Goal: Task Accomplishment & Management: Manage account settings

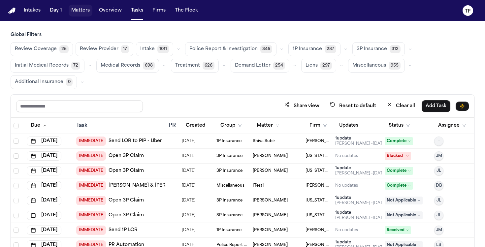
click at [74, 7] on button "Matters" at bounding box center [81, 11] width 24 height 12
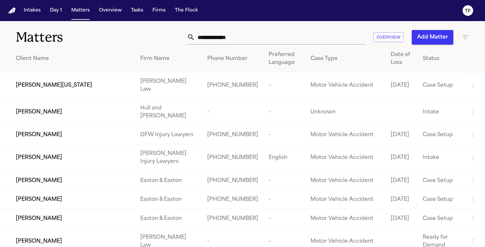
click at [191, 37] on icon at bounding box center [191, 37] width 8 height 8
click at [254, 32] on input "text" at bounding box center [280, 37] width 170 height 15
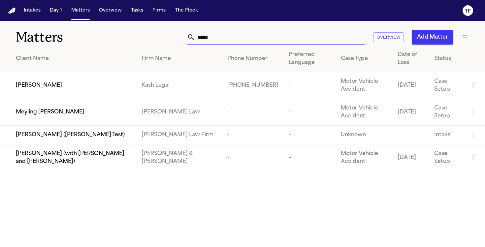
type input "*****"
click at [51, 96] on td "[PERSON_NAME]" at bounding box center [68, 85] width 136 height 27
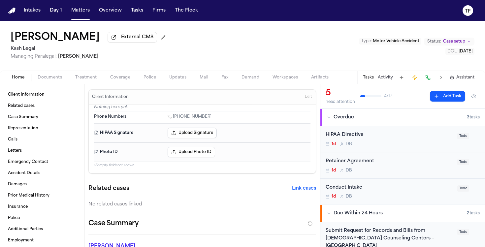
click at [82, 82] on span "button" at bounding box center [86, 81] width 30 height 1
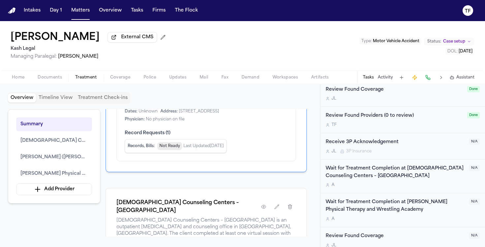
scroll to position [208, 0]
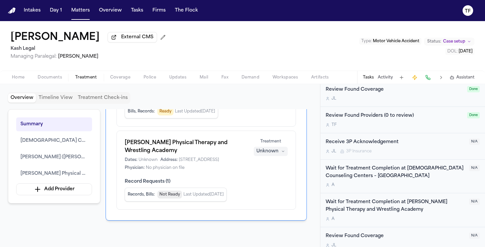
click at [273, 155] on div "Unknown" at bounding box center [267, 151] width 22 height 7
click at [272, 175] on span "Completed" at bounding box center [263, 178] width 26 height 7
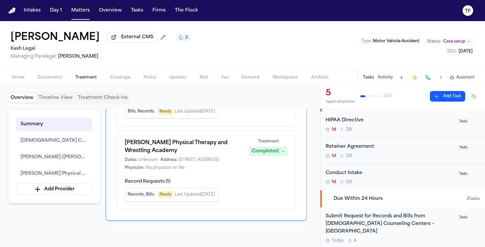
scroll to position [0, 0]
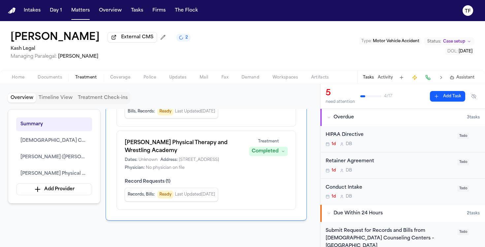
click at [435, 164] on div "Retainer Agreement" at bounding box center [390, 162] width 128 height 8
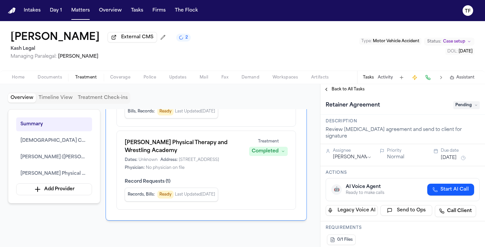
click at [458, 109] on span "Pending" at bounding box center [466, 105] width 26 height 8
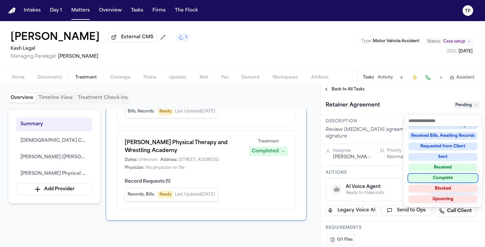
click at [452, 180] on div "Complete" at bounding box center [443, 178] width 69 height 8
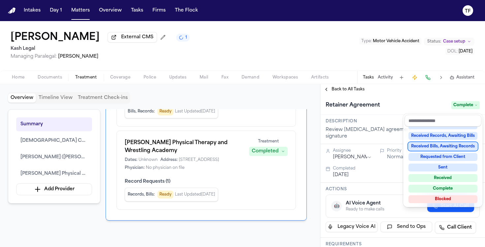
click at [335, 91] on div "**********" at bounding box center [402, 165] width 165 height 163
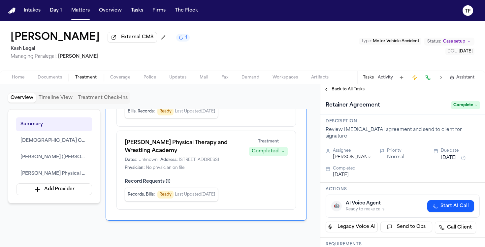
click at [332, 92] on span "Back to All Tasks" at bounding box center [348, 89] width 33 height 5
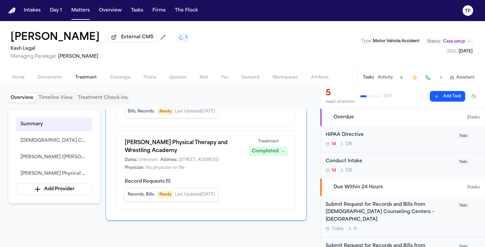
click at [456, 44] on span "Case setup" at bounding box center [454, 41] width 22 height 5
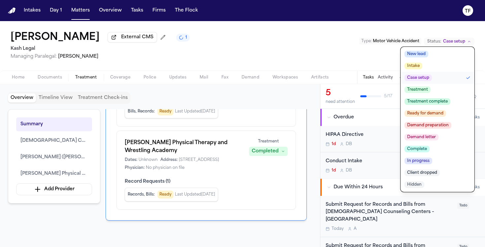
click at [426, 96] on button "Treatment" at bounding box center [438, 90] width 74 height 12
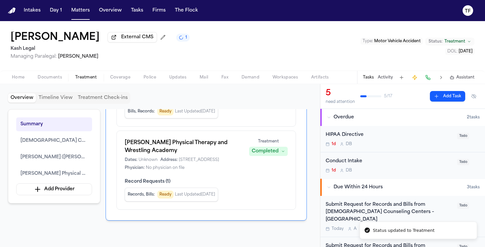
click at [366, 162] on div "Conduct Intake" at bounding box center [390, 162] width 128 height 8
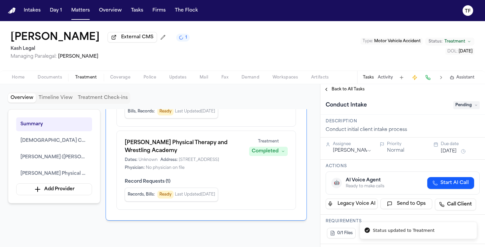
click at [453, 108] on span "Pending" at bounding box center [466, 105] width 26 height 8
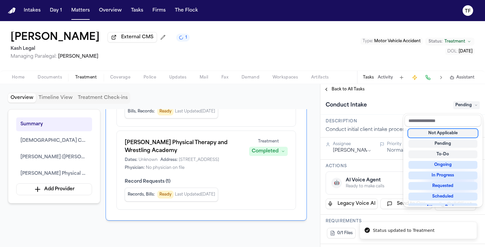
click at [453, 108] on span "Pending" at bounding box center [466, 105] width 26 height 8
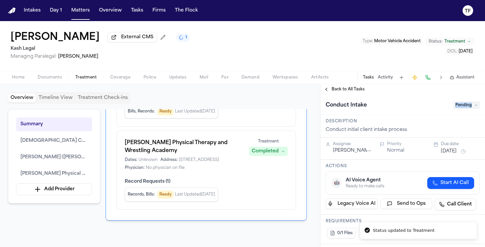
click at [453, 108] on span "Pending" at bounding box center [466, 105] width 26 height 8
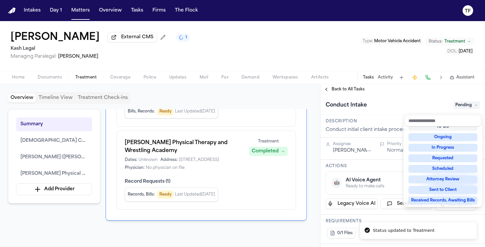
scroll to position [103, 0]
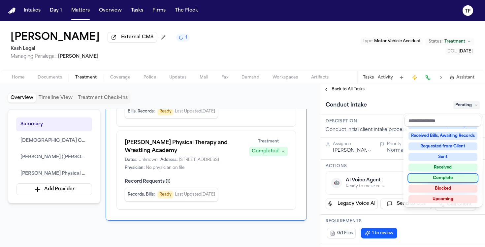
click at [442, 177] on div "Complete" at bounding box center [443, 178] width 69 height 8
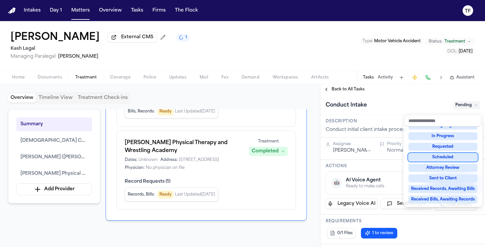
click at [330, 91] on div "**********" at bounding box center [402, 165] width 165 height 163
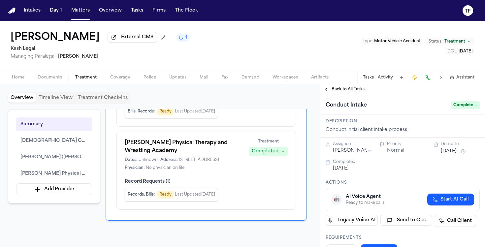
click at [330, 91] on button "Back to All Tasks" at bounding box center [344, 89] width 48 height 5
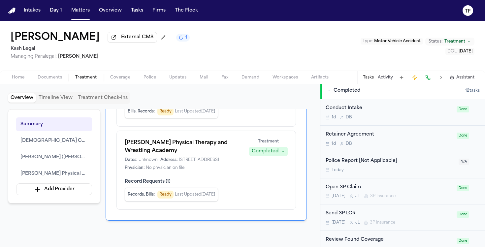
scroll to position [368, 0]
